Goal: Information Seeking & Learning: Find specific fact

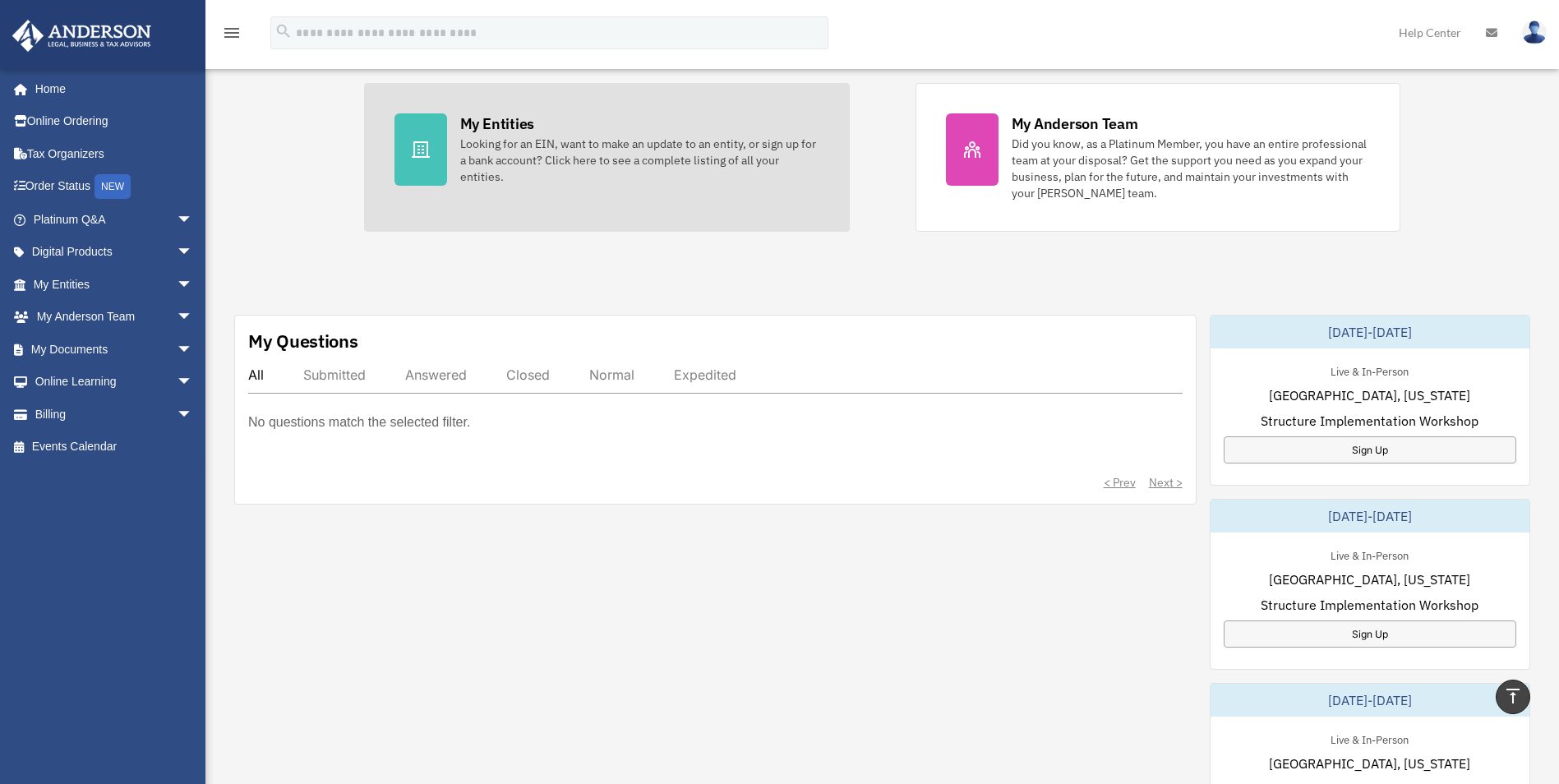
scroll to position [82, 0]
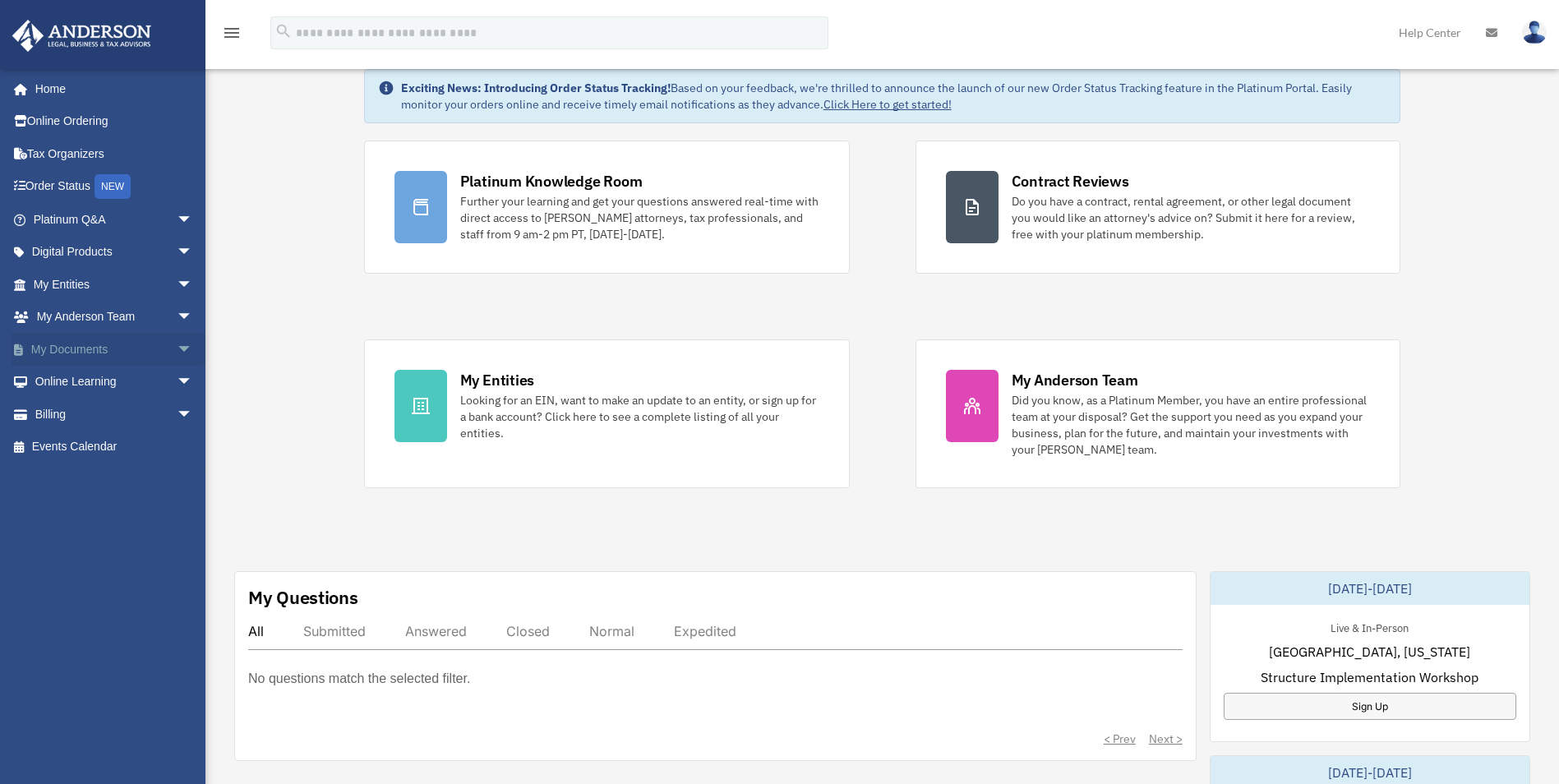
click at [81, 345] on link "My Documents arrow_drop_down" at bounding box center [114, 349] width 206 height 33
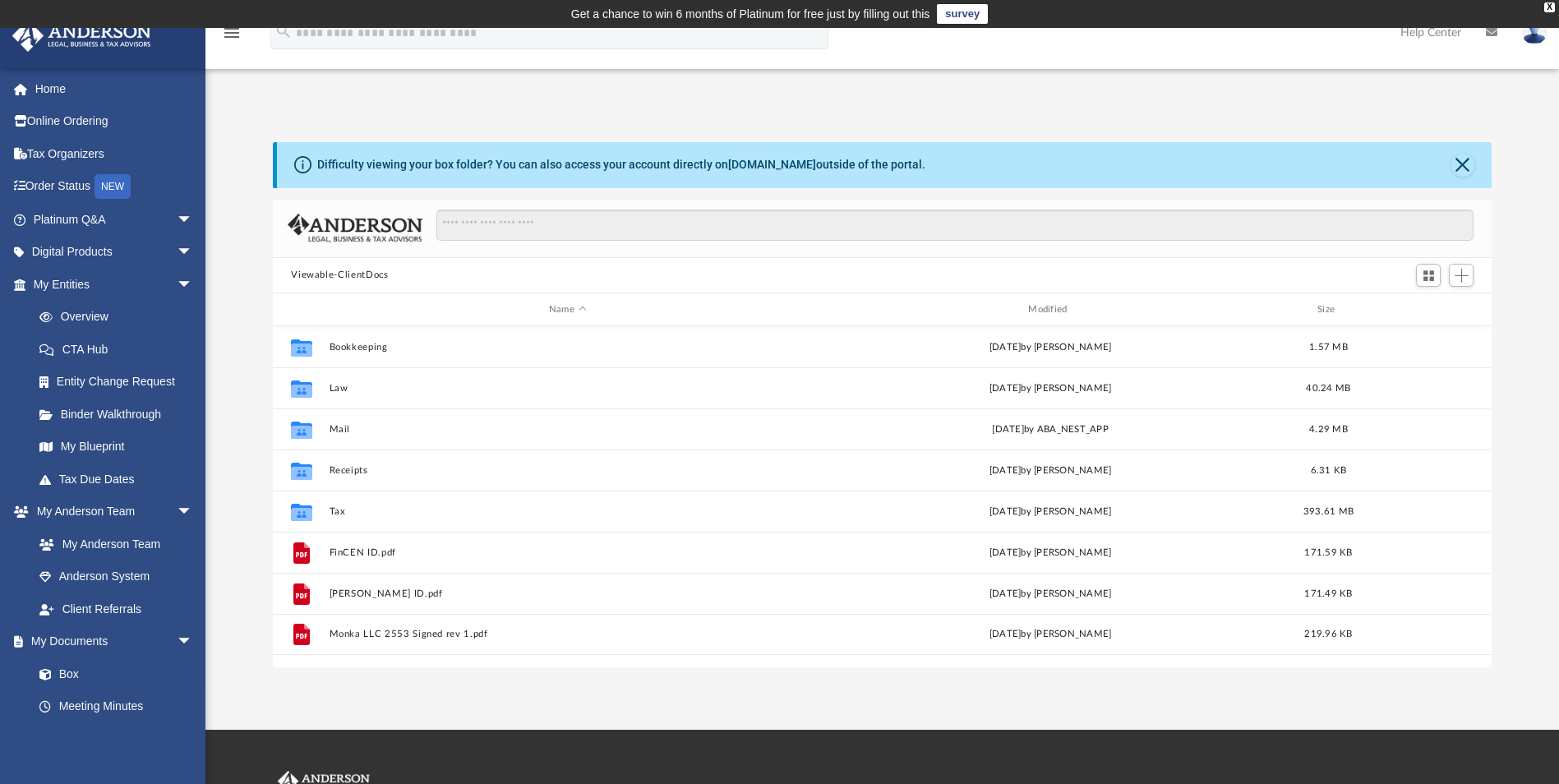
scroll to position [362, 1207]
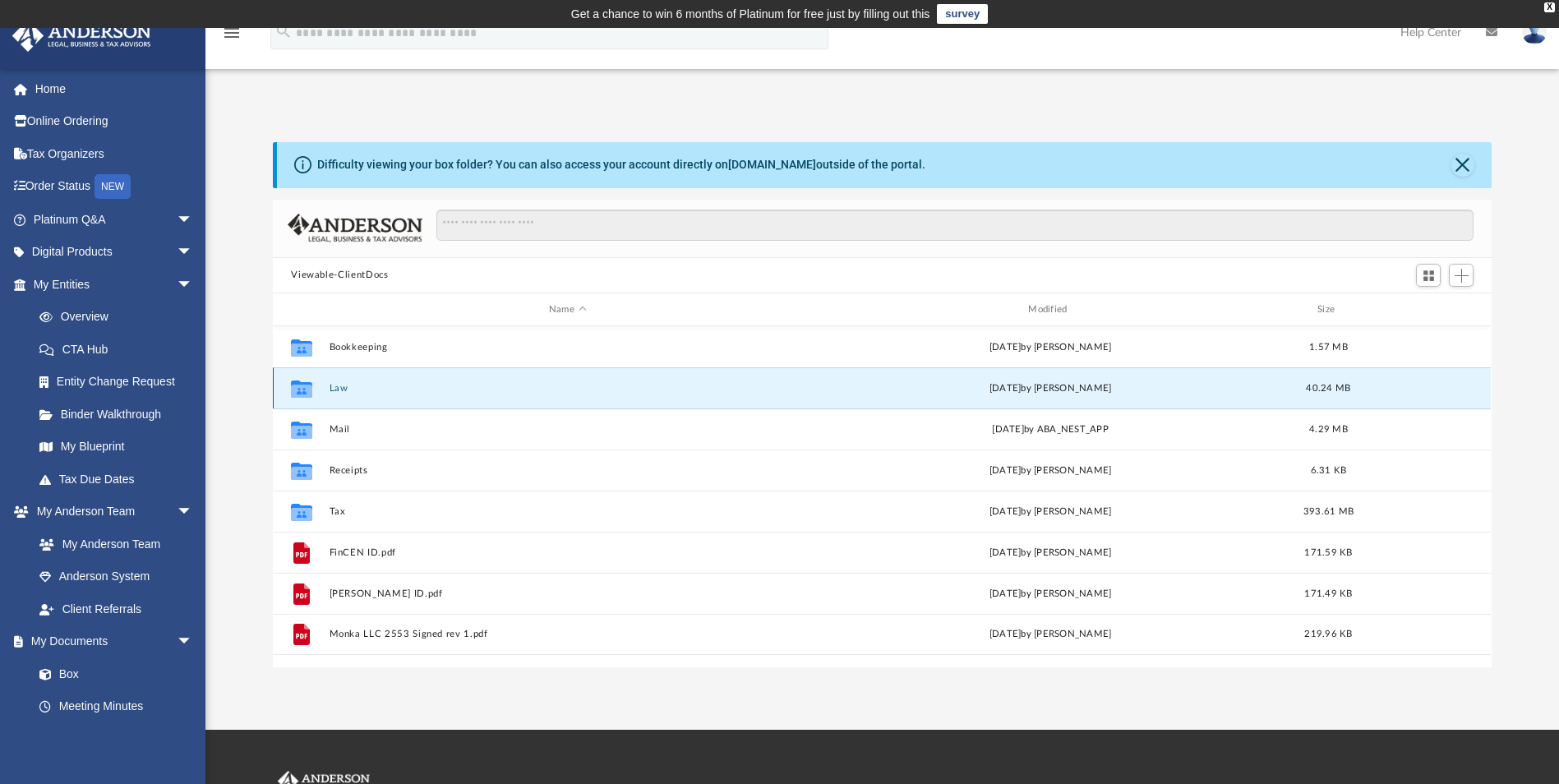
click at [344, 392] on button "Law" at bounding box center [567, 388] width 476 height 10
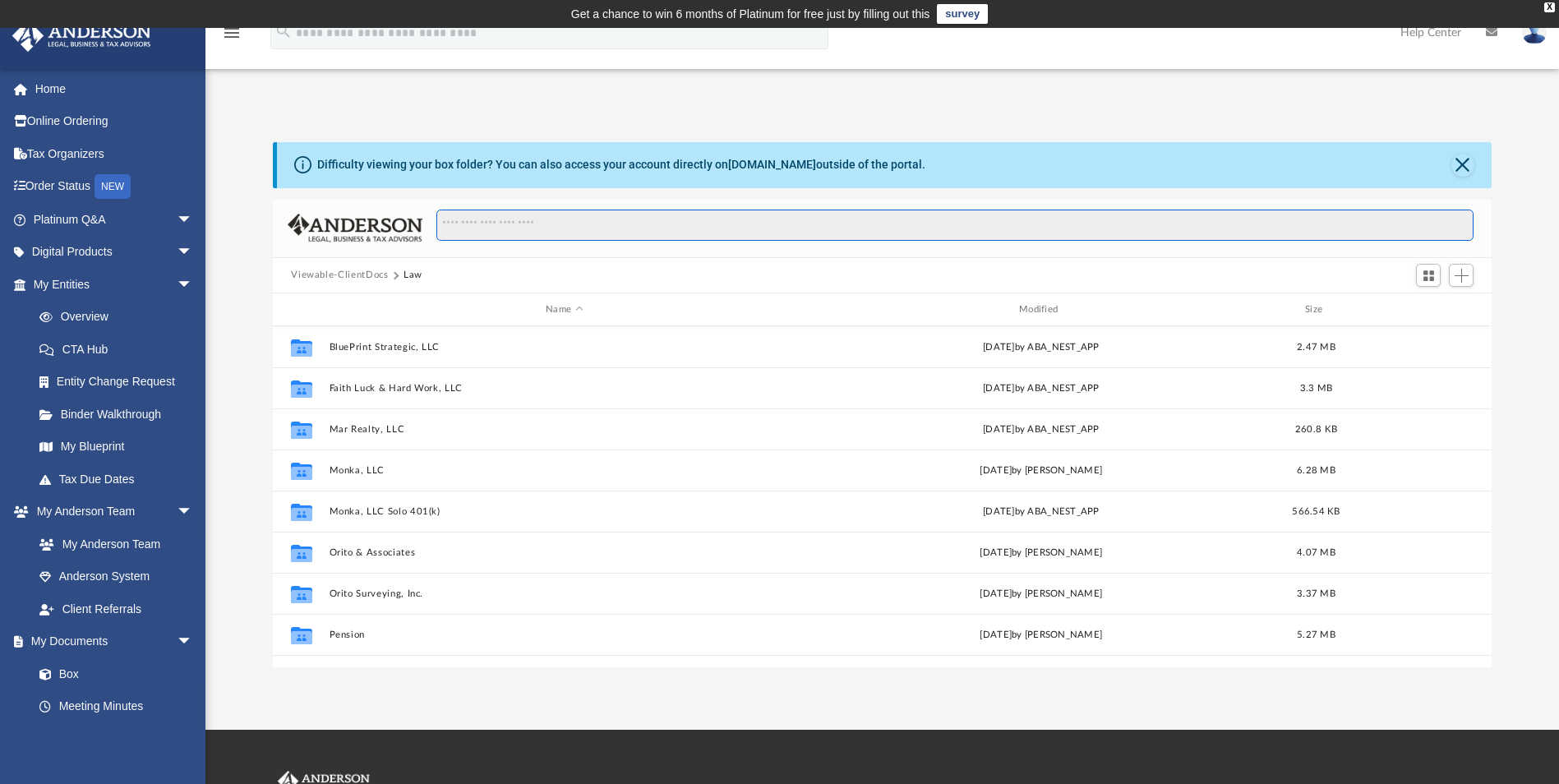
click at [523, 233] on input "Search files and folders" at bounding box center [955, 225] width 1038 height 31
type input "***"
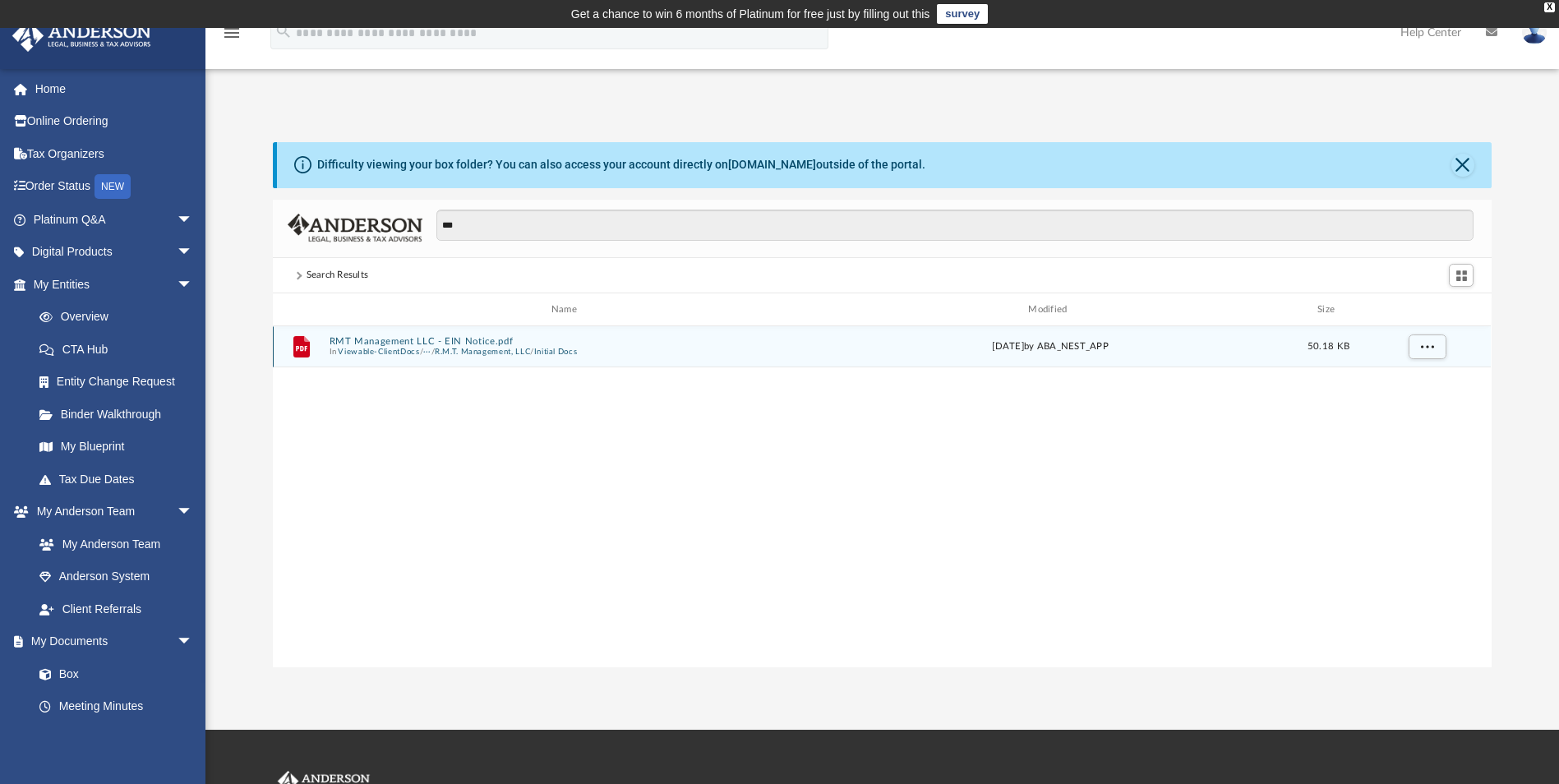
click at [473, 352] on button "R.M.T. Management, LLC" at bounding box center [483, 352] width 96 height 10
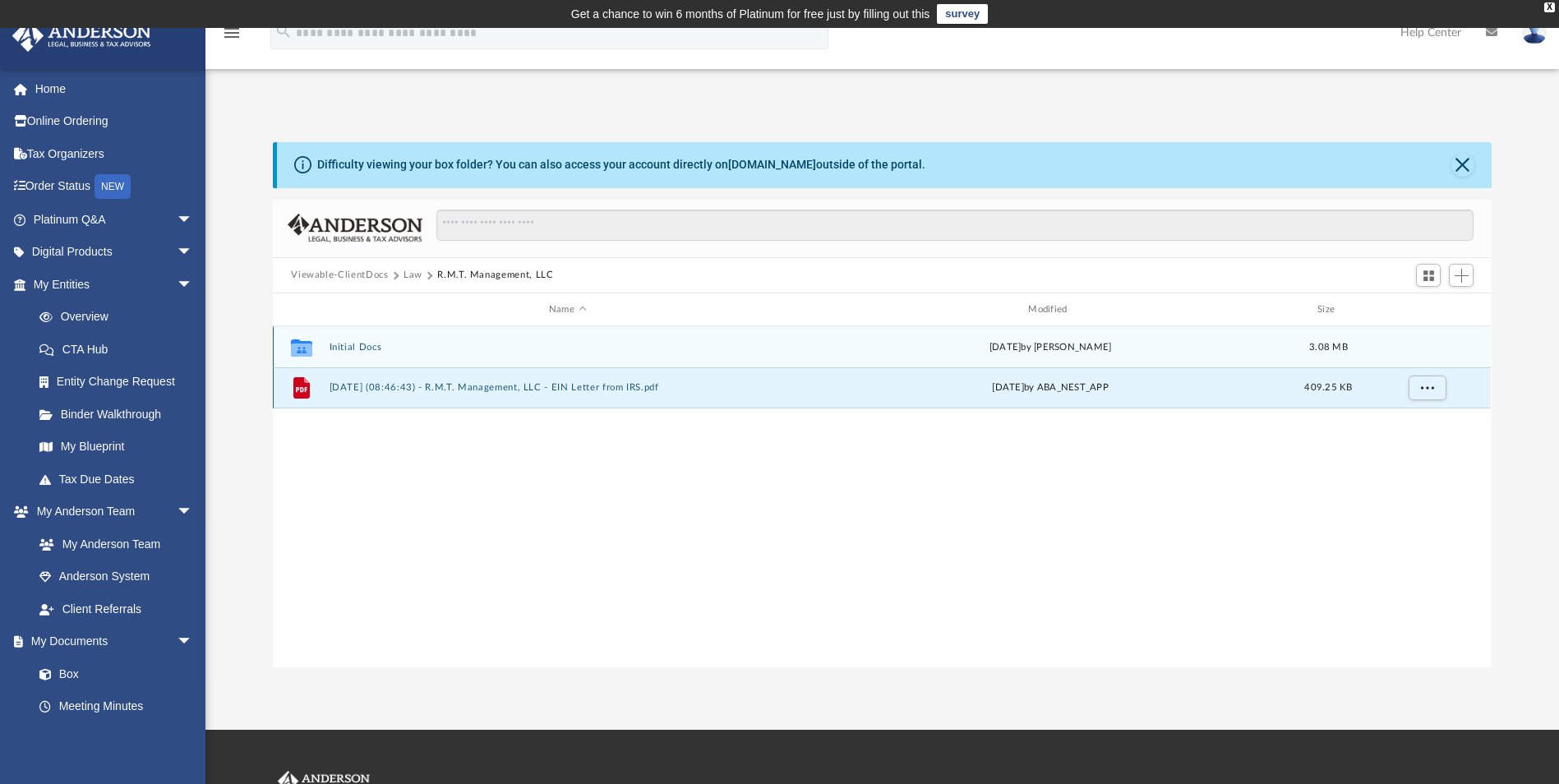
click at [498, 390] on button "[DATE] (08:46:43) - R.M.T. Management, LLC - EIN Letter from IRS.pdf" at bounding box center [567, 388] width 476 height 10
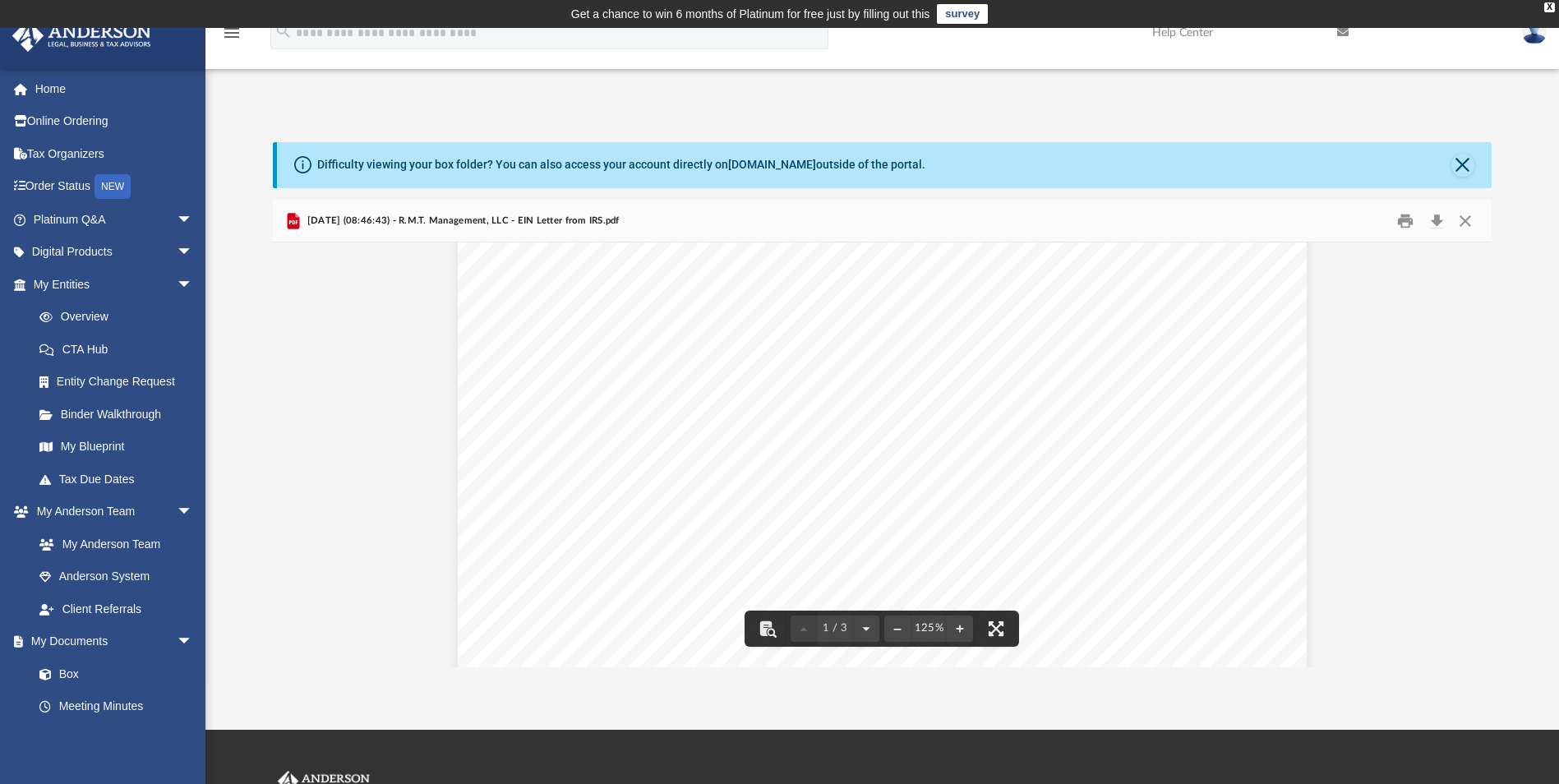
scroll to position [0, 0]
